Goal: Transaction & Acquisition: Obtain resource

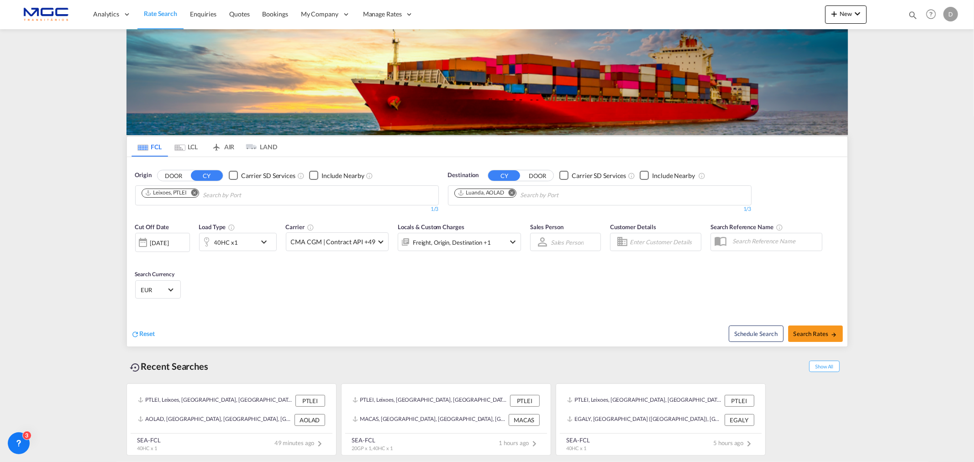
click at [514, 192] on md-icon "Remove" at bounding box center [511, 192] width 7 height 7
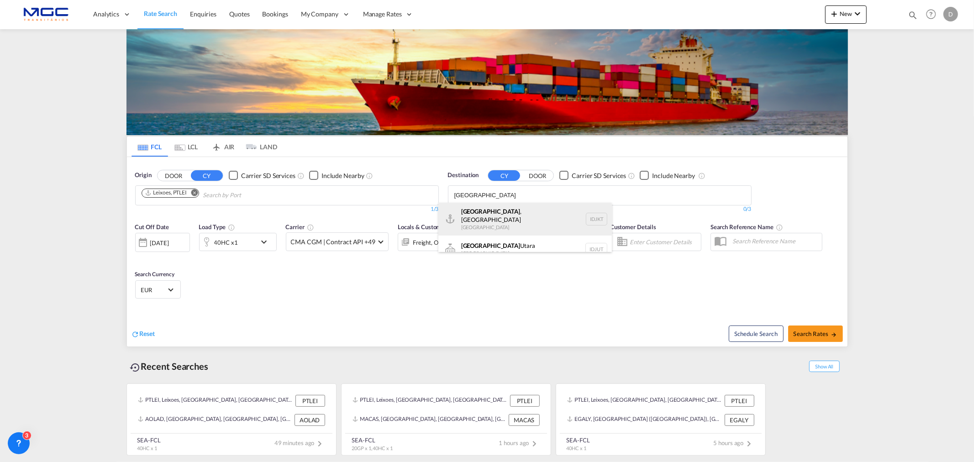
type input "[GEOGRAPHIC_DATA]"
click at [519, 216] on div "[GEOGRAPHIC_DATA] , [GEOGRAPHIC_DATA] [GEOGRAPHIC_DATA] IDJKT" at bounding box center [525, 219] width 174 height 33
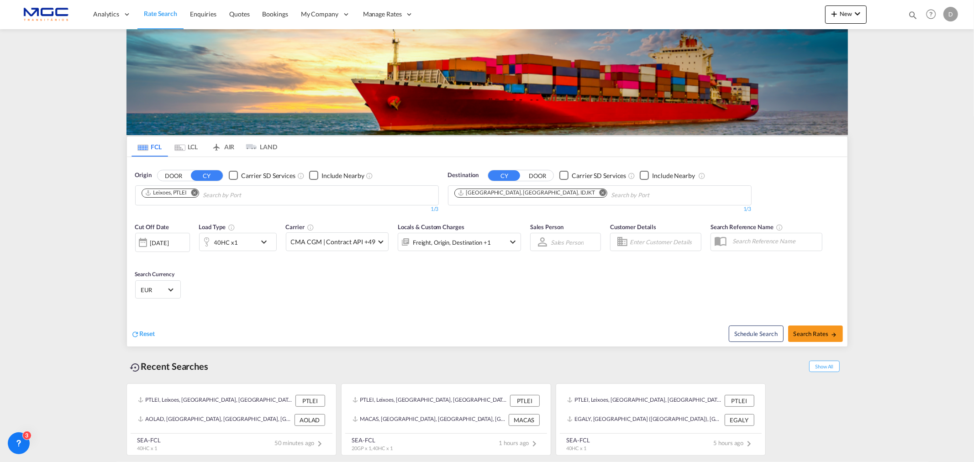
click at [258, 243] on div "40HC x1" at bounding box center [238, 242] width 78 height 18
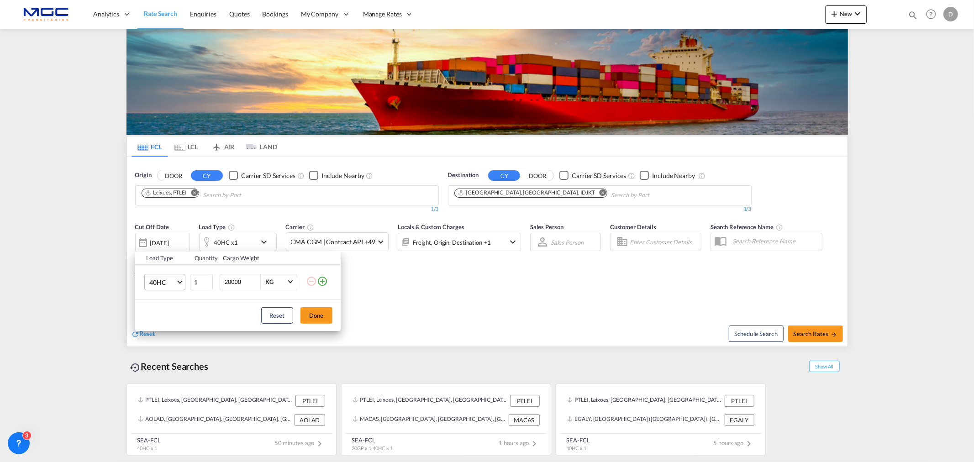
drag, startPoint x: 166, startPoint y: 281, endPoint x: 174, endPoint y: 306, distance: 26.0
click at [167, 281] on span "40HC" at bounding box center [162, 282] width 26 height 9
click at [169, 242] on md-option "20GP" at bounding box center [173, 238] width 62 height 22
drag, startPoint x: 310, startPoint y: 310, endPoint x: 260, endPoint y: 240, distance: 85.5
click at [310, 309] on button "Done" at bounding box center [317, 315] width 32 height 16
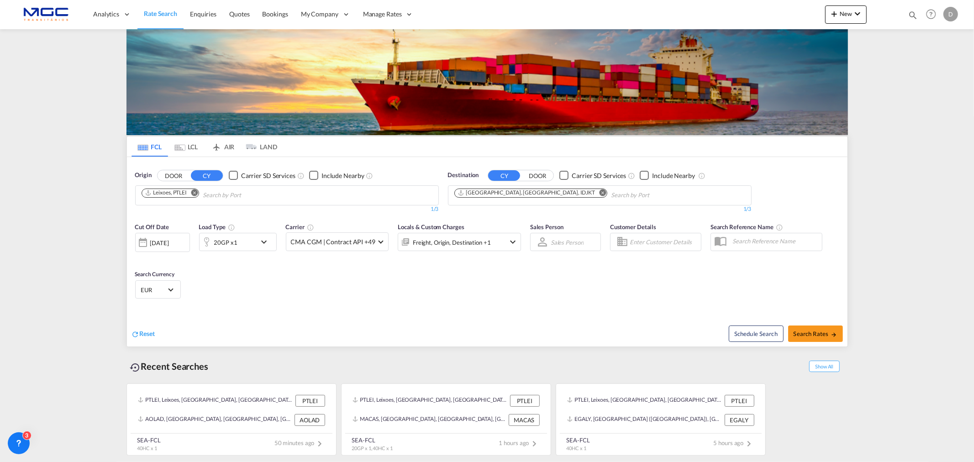
click at [195, 192] on md-icon "Remove" at bounding box center [194, 192] width 7 height 7
type input "[GEOGRAPHIC_DATA]"
click at [188, 216] on div "[GEOGRAPHIC_DATA] ( [GEOGRAPHIC_DATA] ) [GEOGRAPHIC_DATA] PTLIS" at bounding box center [213, 219] width 174 height 33
click at [823, 332] on span "Search Rates" at bounding box center [816, 333] width 44 height 7
type input "PTLIS to IDJKT / [DATE]"
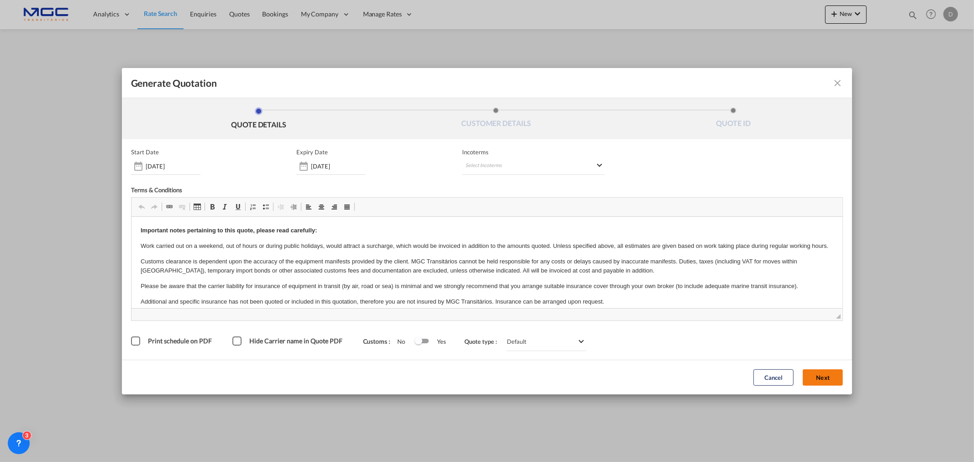
click at [821, 377] on button "Next" at bounding box center [823, 377] width 40 height 16
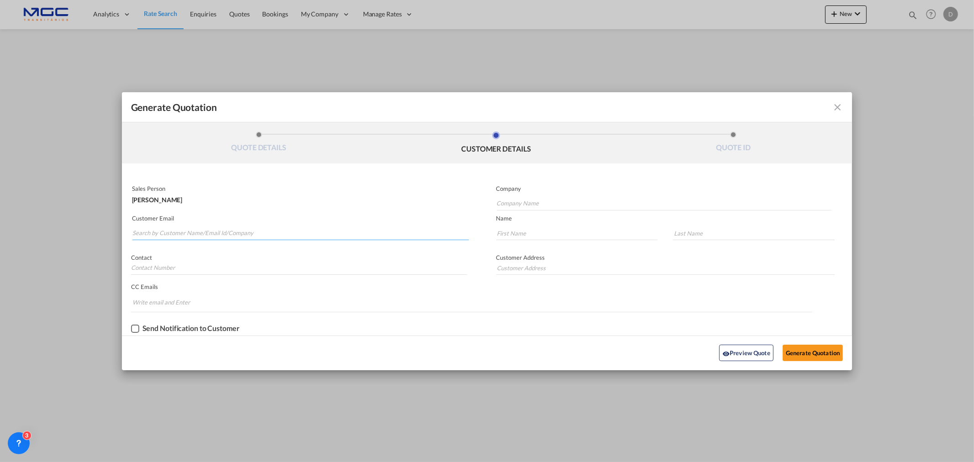
click at [190, 230] on input "Search by Customer Name/Email Id/Company" at bounding box center [300, 234] width 337 height 14
paste input "[EMAIL_ADDRESS][DOMAIN_NAME]"
type input "[EMAIL_ADDRESS][DOMAIN_NAME]"
click at [519, 203] on input "Company Name" at bounding box center [664, 204] width 335 height 14
type input "."
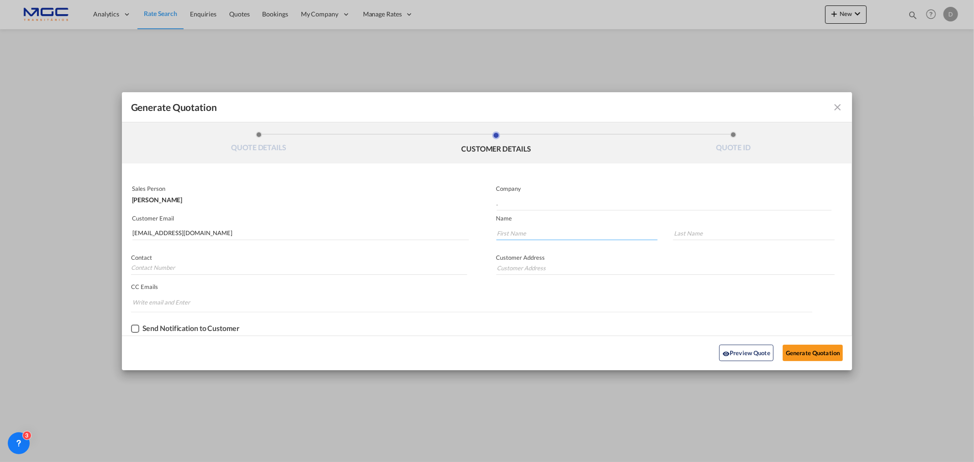
click at [546, 236] on input "Generate QuotationQUOTE ..." at bounding box center [577, 234] width 162 height 14
type input "."
click at [708, 234] on input "Generate QuotationQUOTE ..." at bounding box center [754, 234] width 162 height 14
type input "."
click at [801, 355] on button "Generate Quotation" at bounding box center [813, 353] width 60 height 16
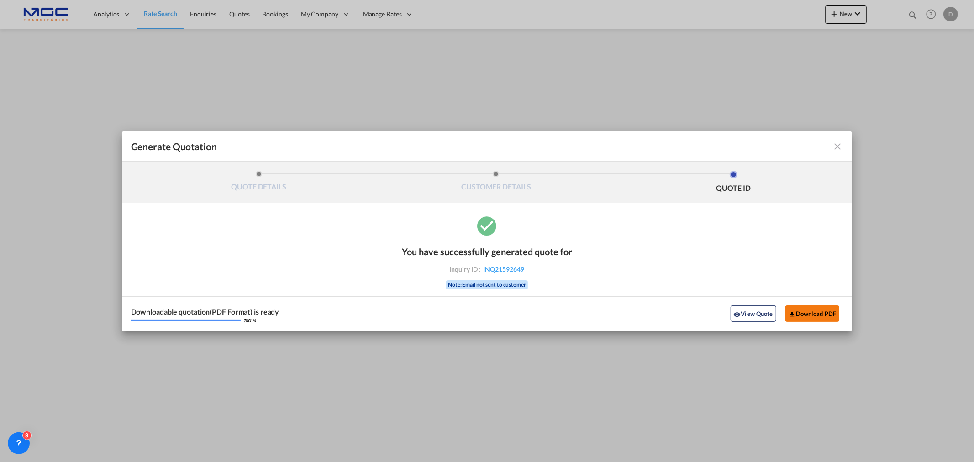
click at [819, 312] on button "Download PDF" at bounding box center [813, 314] width 54 height 16
